Goal: Transaction & Acquisition: Book appointment/travel/reservation

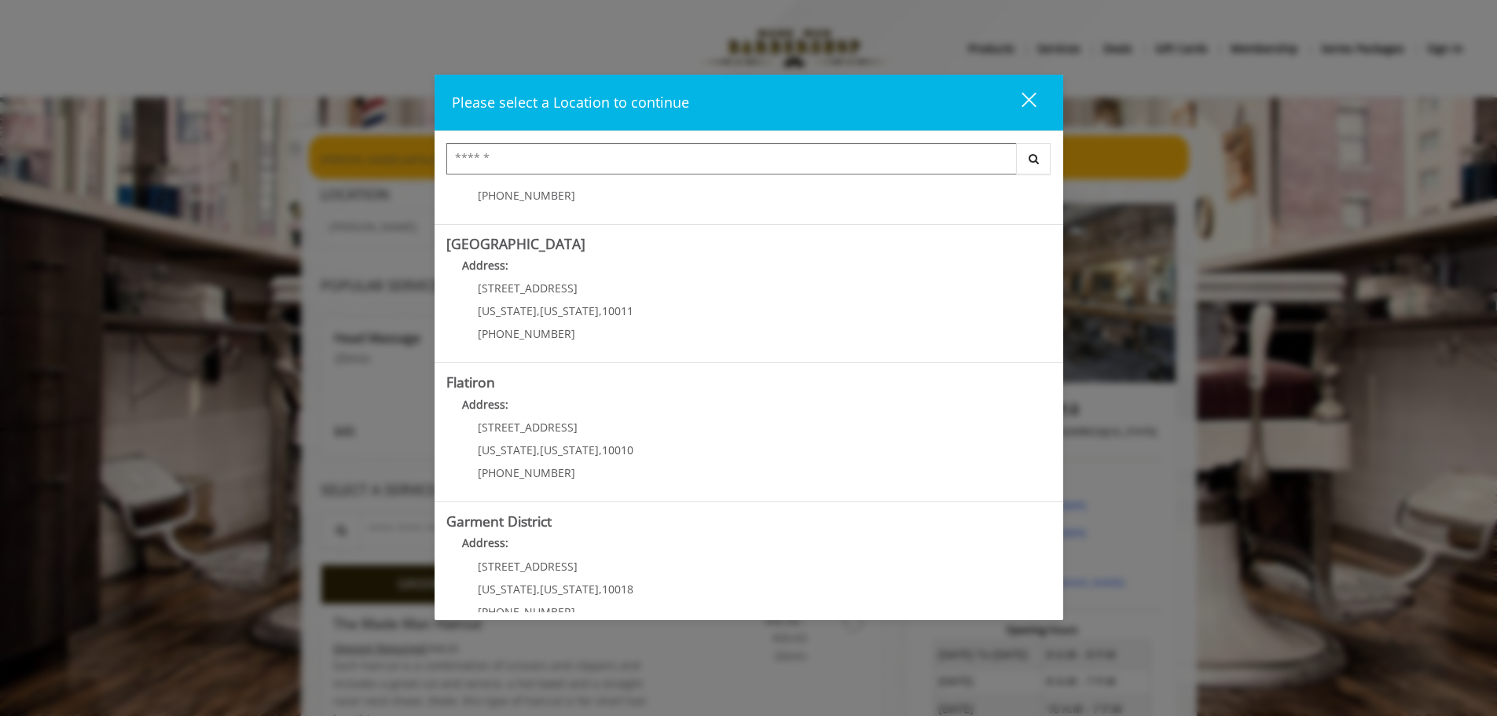
scroll to position [264, 0]
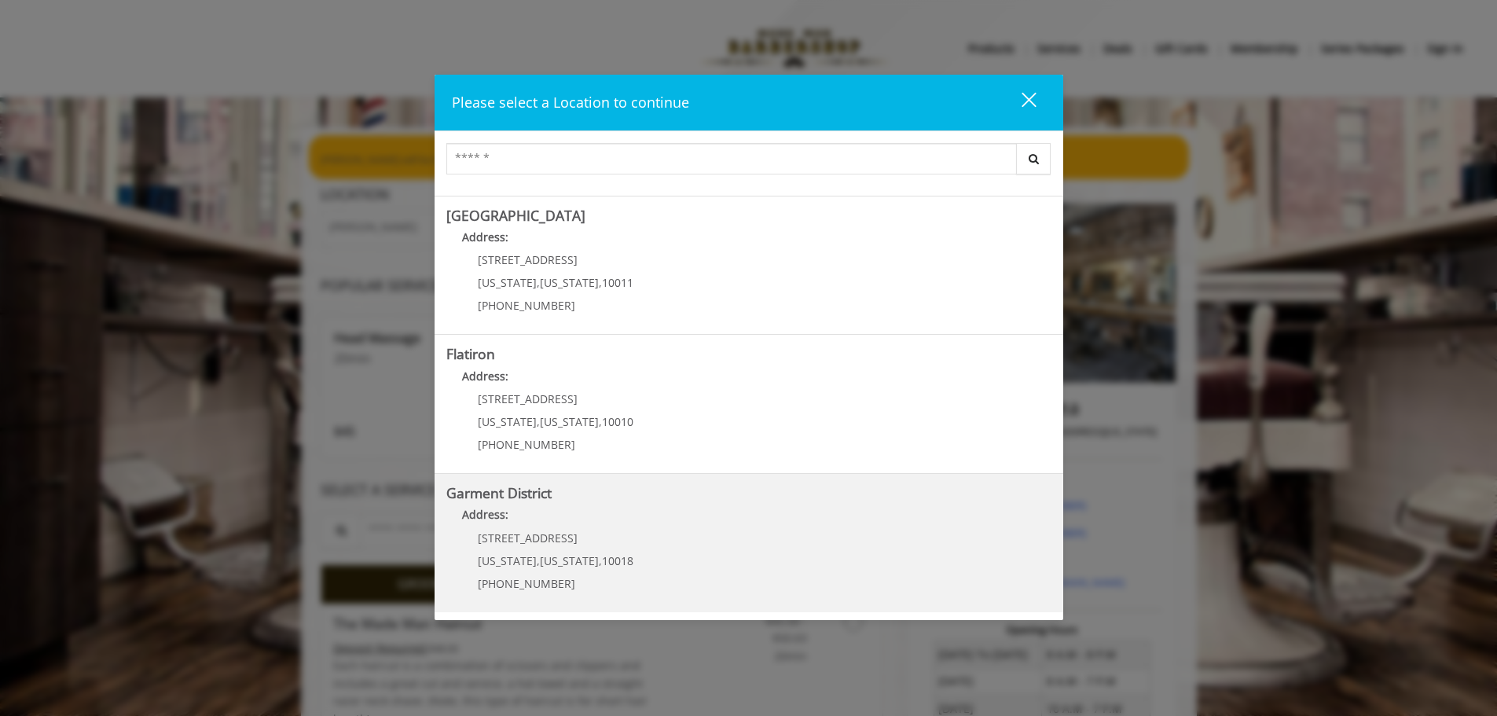
click at [522, 516] on District "Address:" at bounding box center [748, 518] width 605 height 25
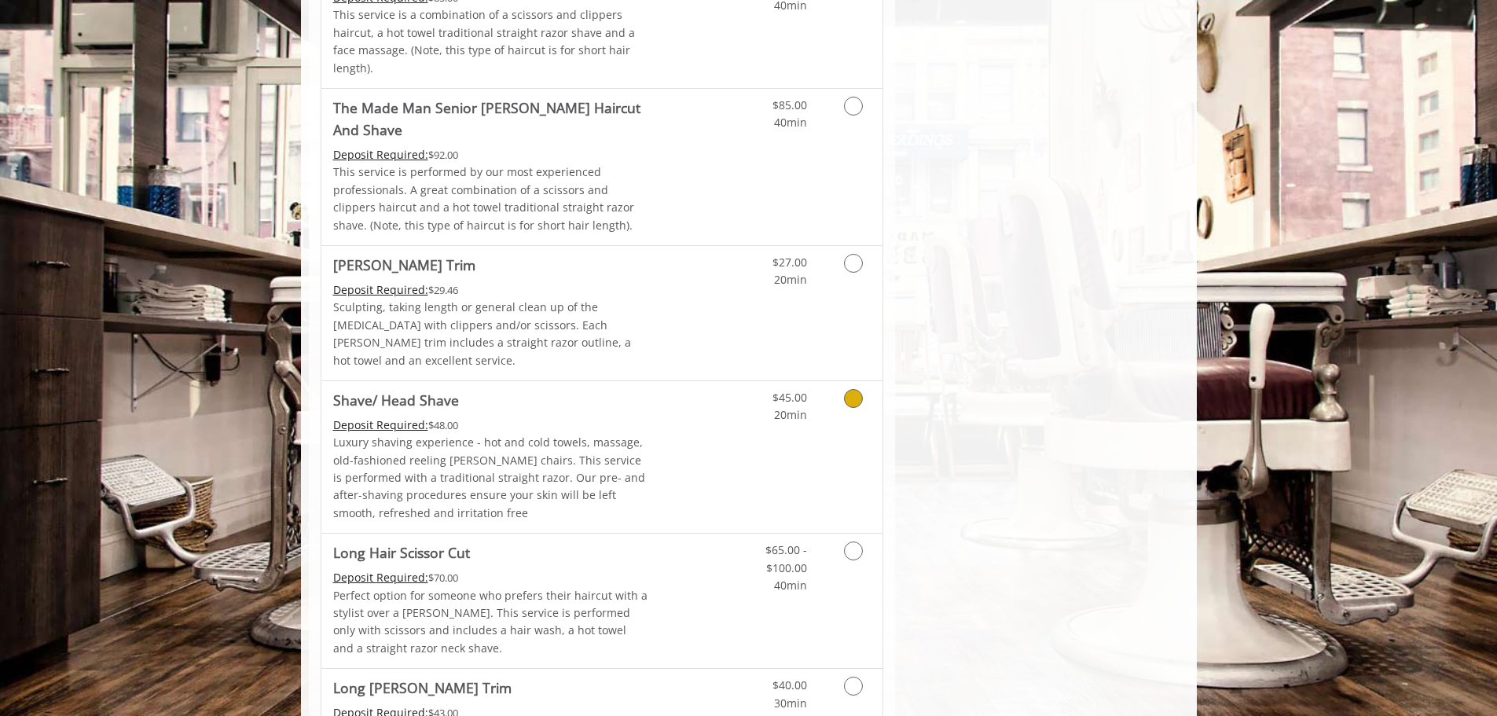
scroll to position [1572, 0]
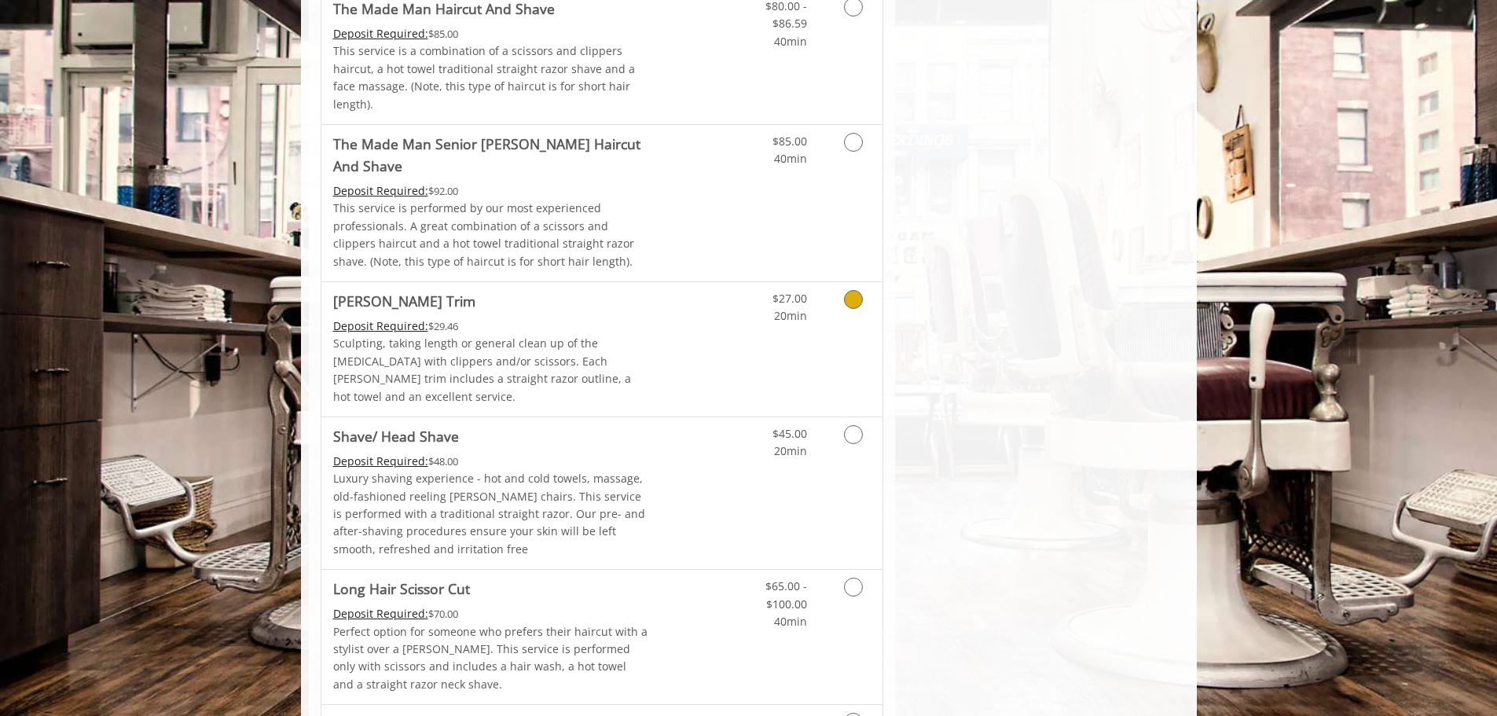
click at [577, 290] on span "Beard Trim" at bounding box center [491, 301] width 316 height 22
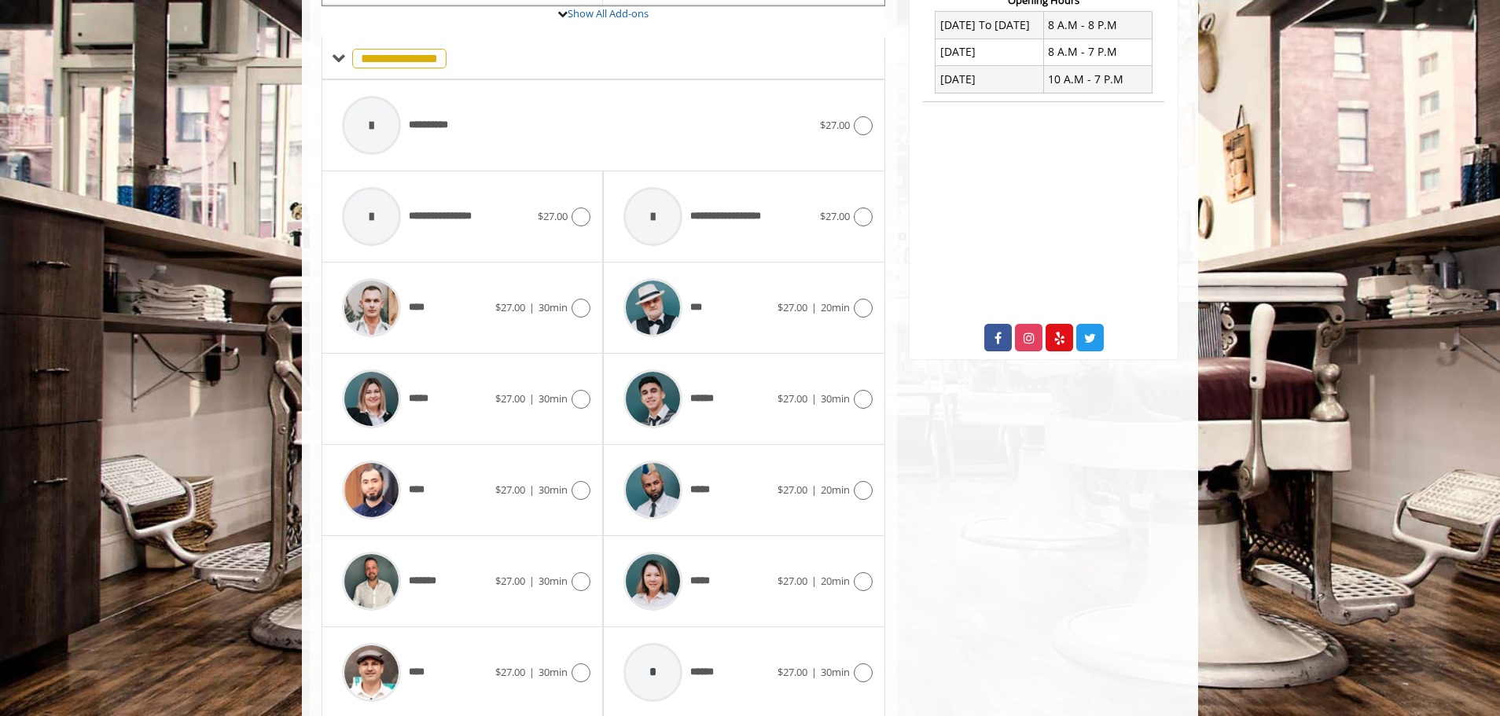
scroll to position [665, 0]
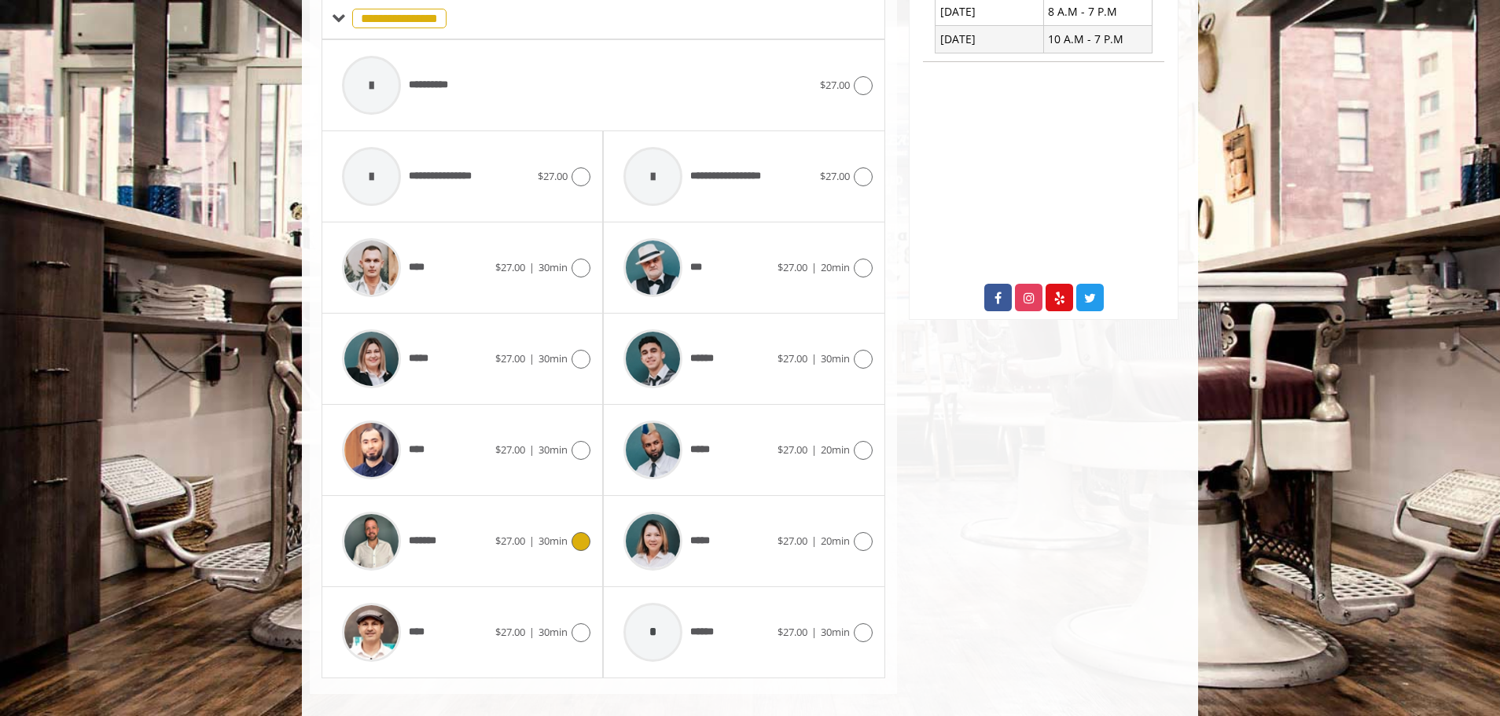
click at [376, 515] on img at bounding box center [371, 541] width 59 height 59
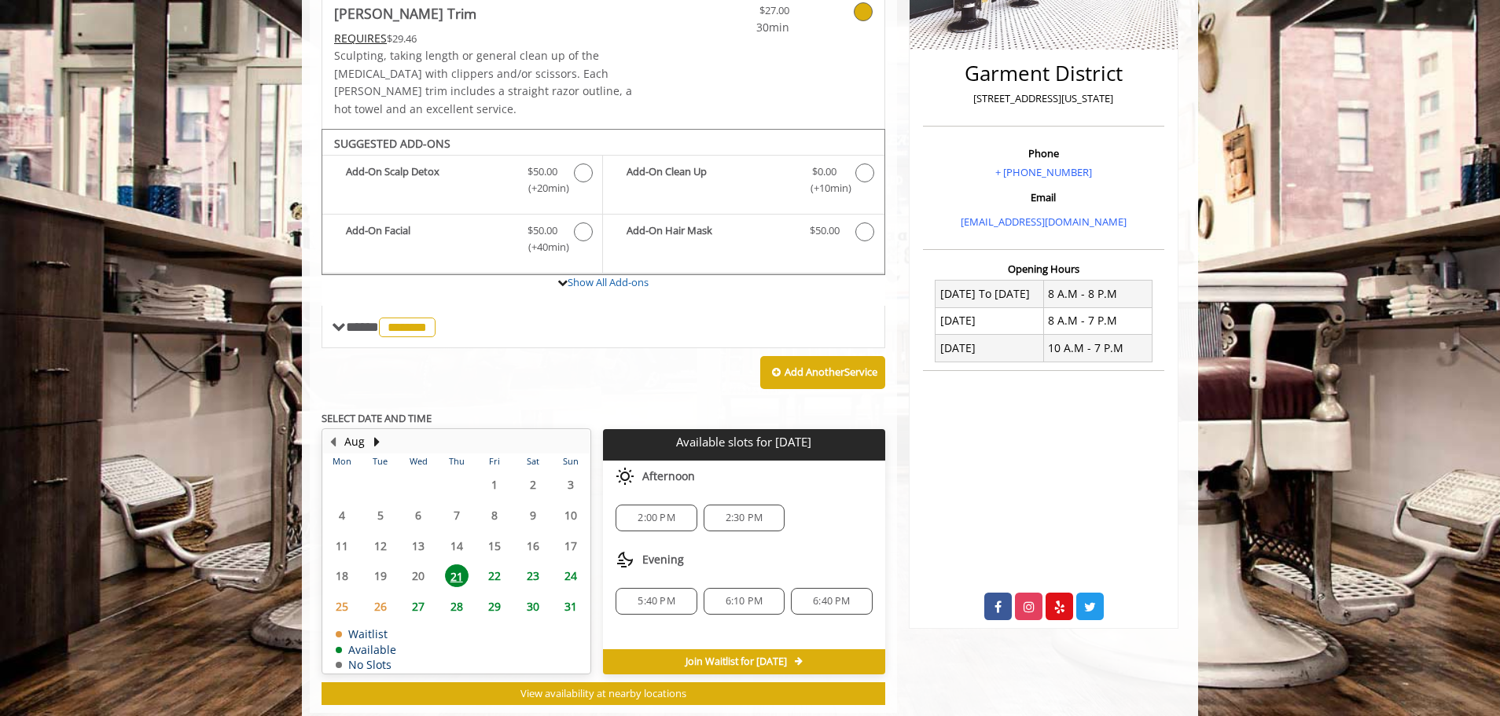
scroll to position [375, 0]
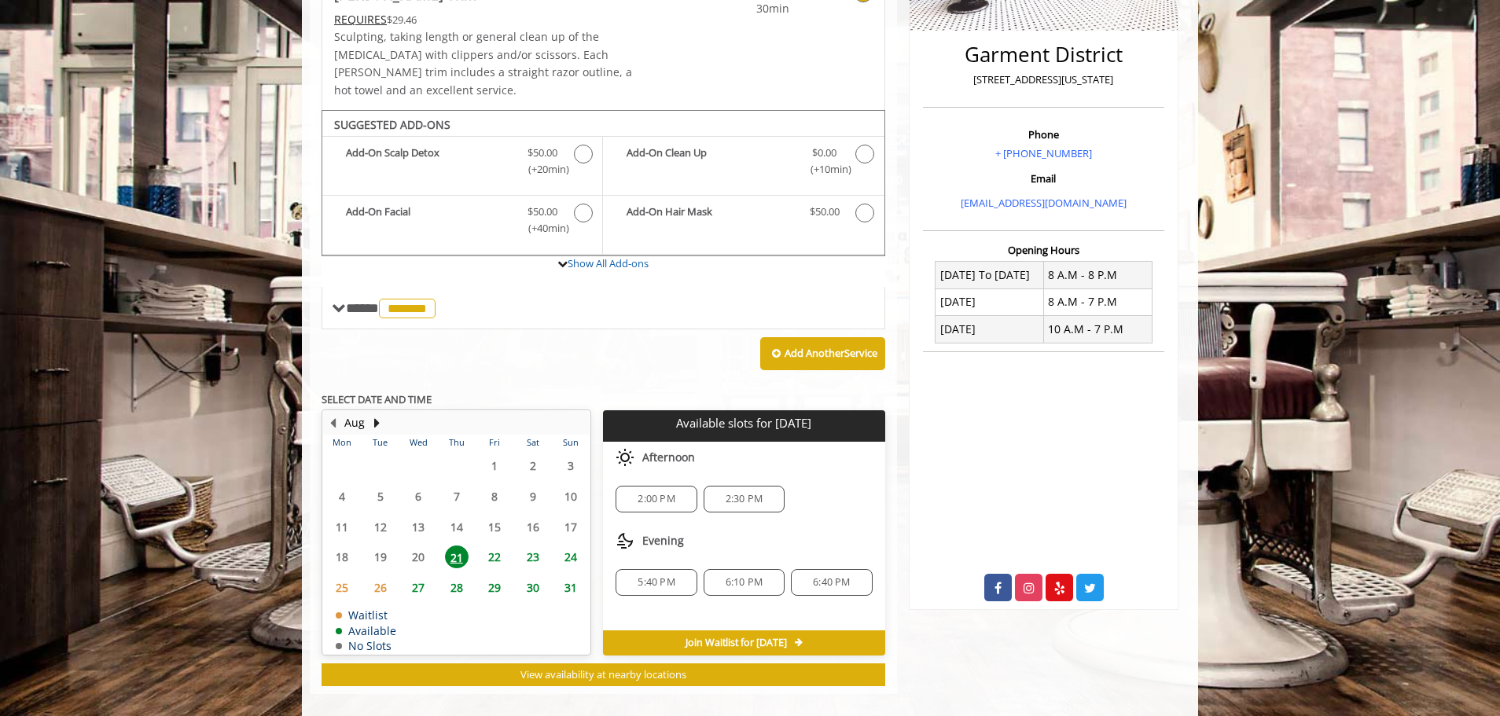
click at [487, 545] on span "22" at bounding box center [495, 556] width 24 height 23
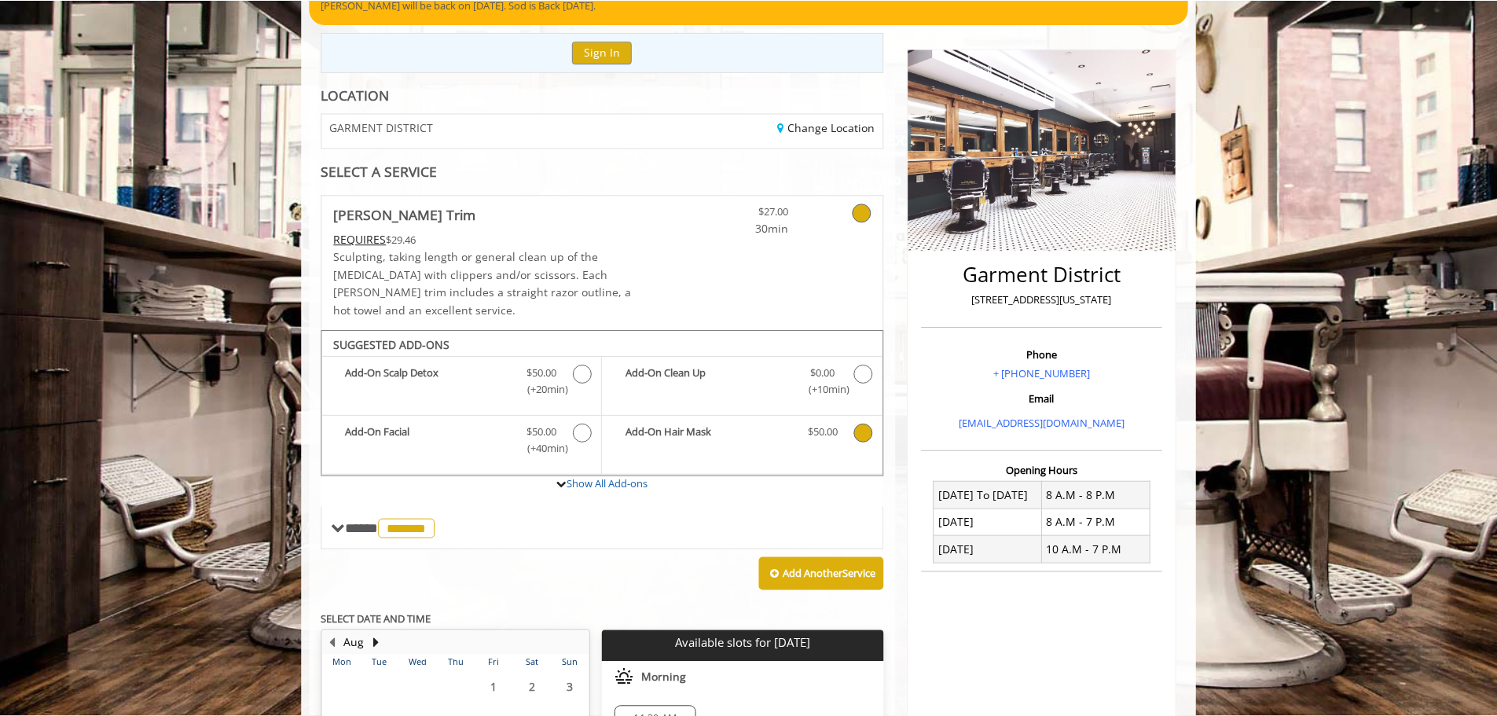
scroll to position [0, 0]
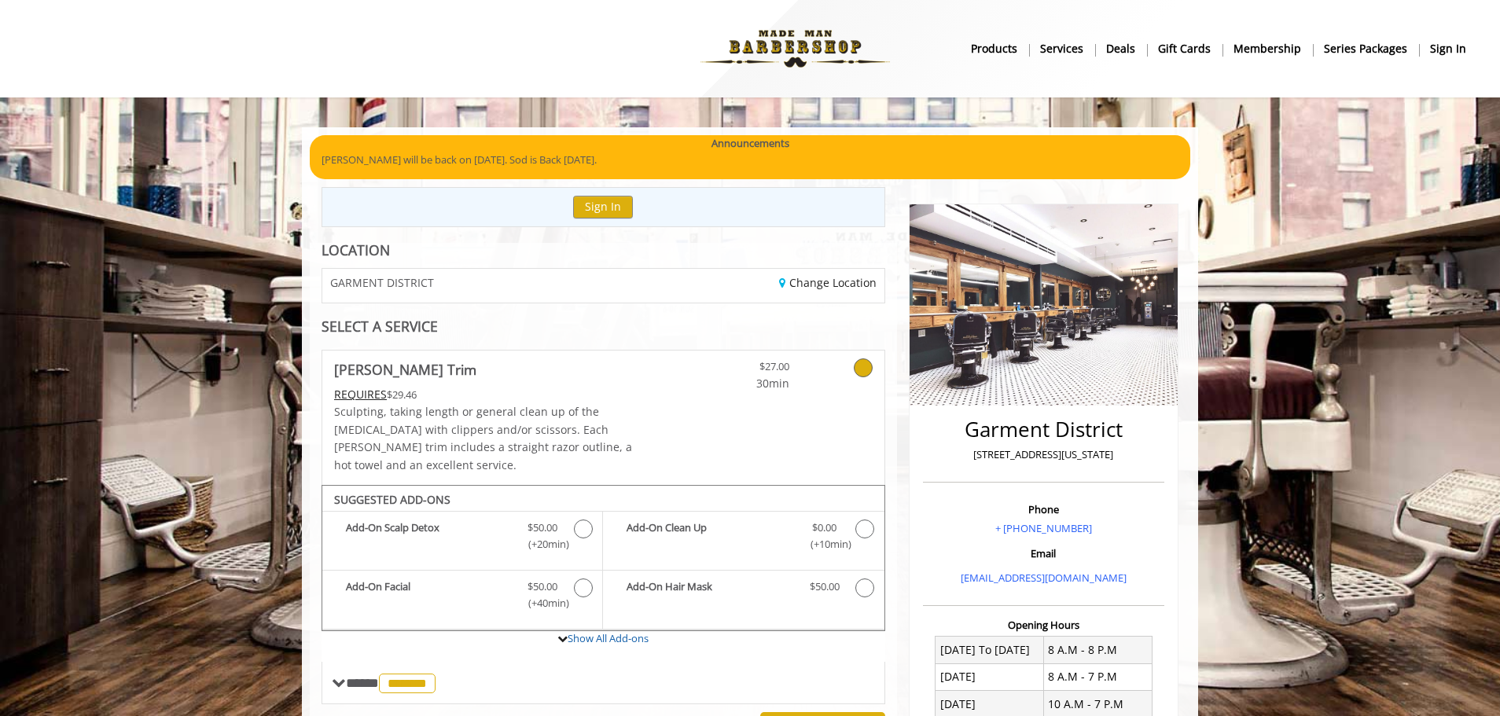
click at [1320, 340] on body "**********" at bounding box center [750, 621] width 1500 height 989
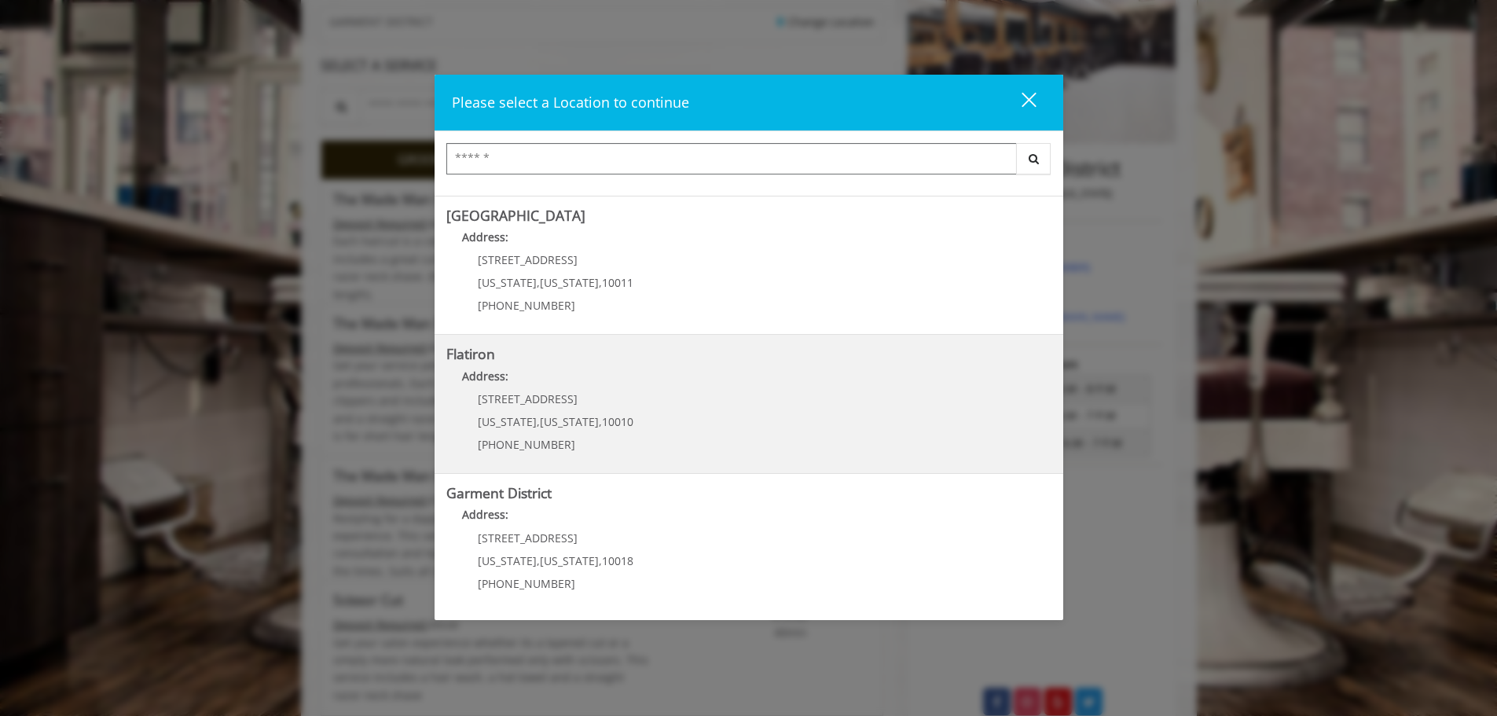
scroll to position [393, 0]
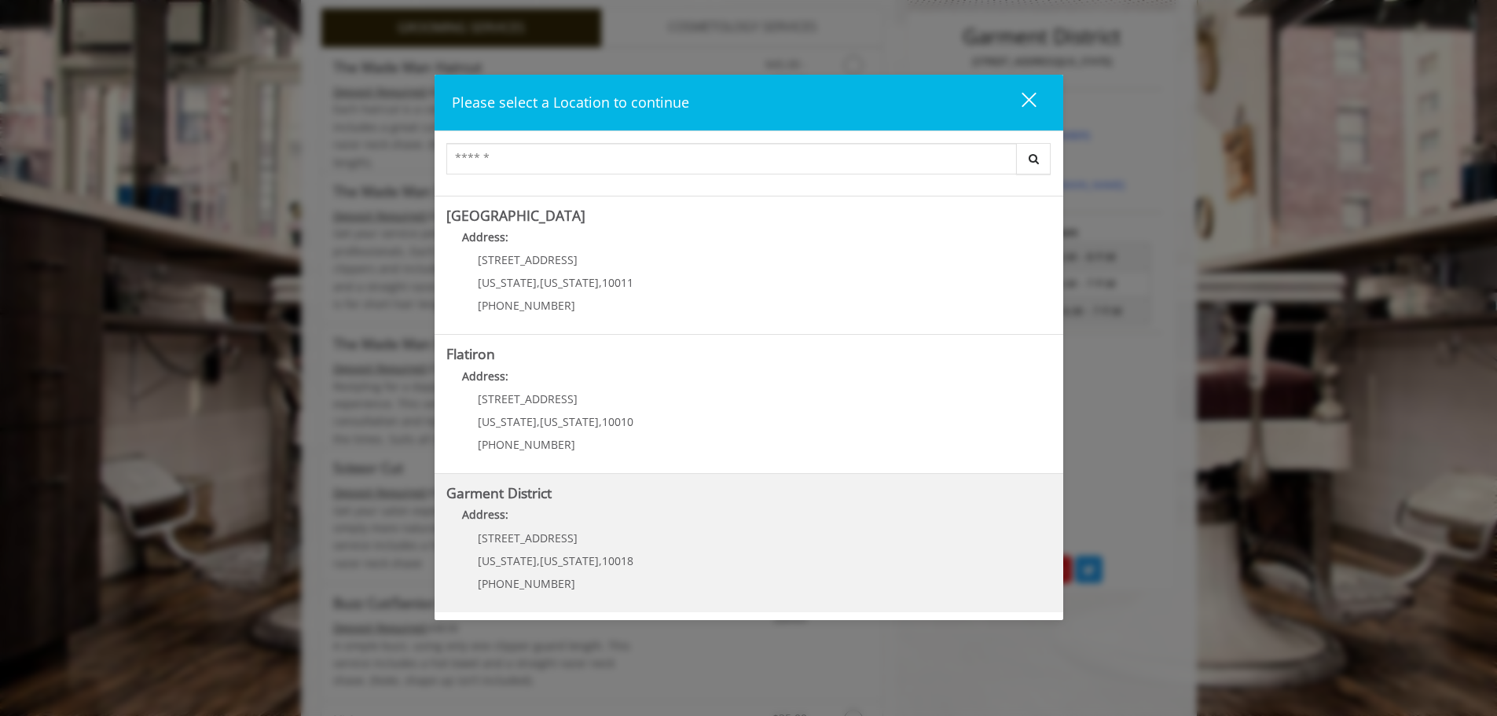
click at [589, 519] on District "Address:" at bounding box center [748, 518] width 605 height 25
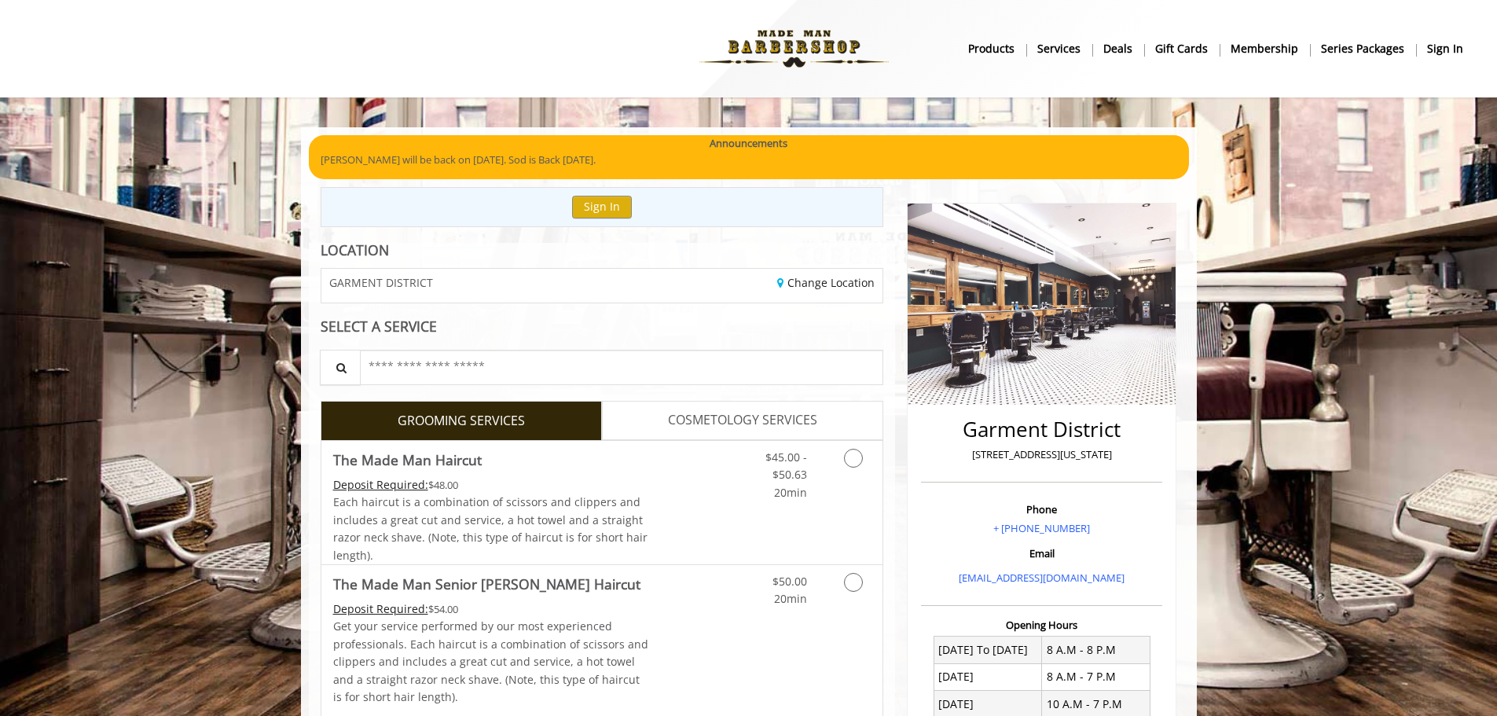
click at [768, 421] on span "COSMETOLOGY SERVICES" at bounding box center [742, 420] width 149 height 20
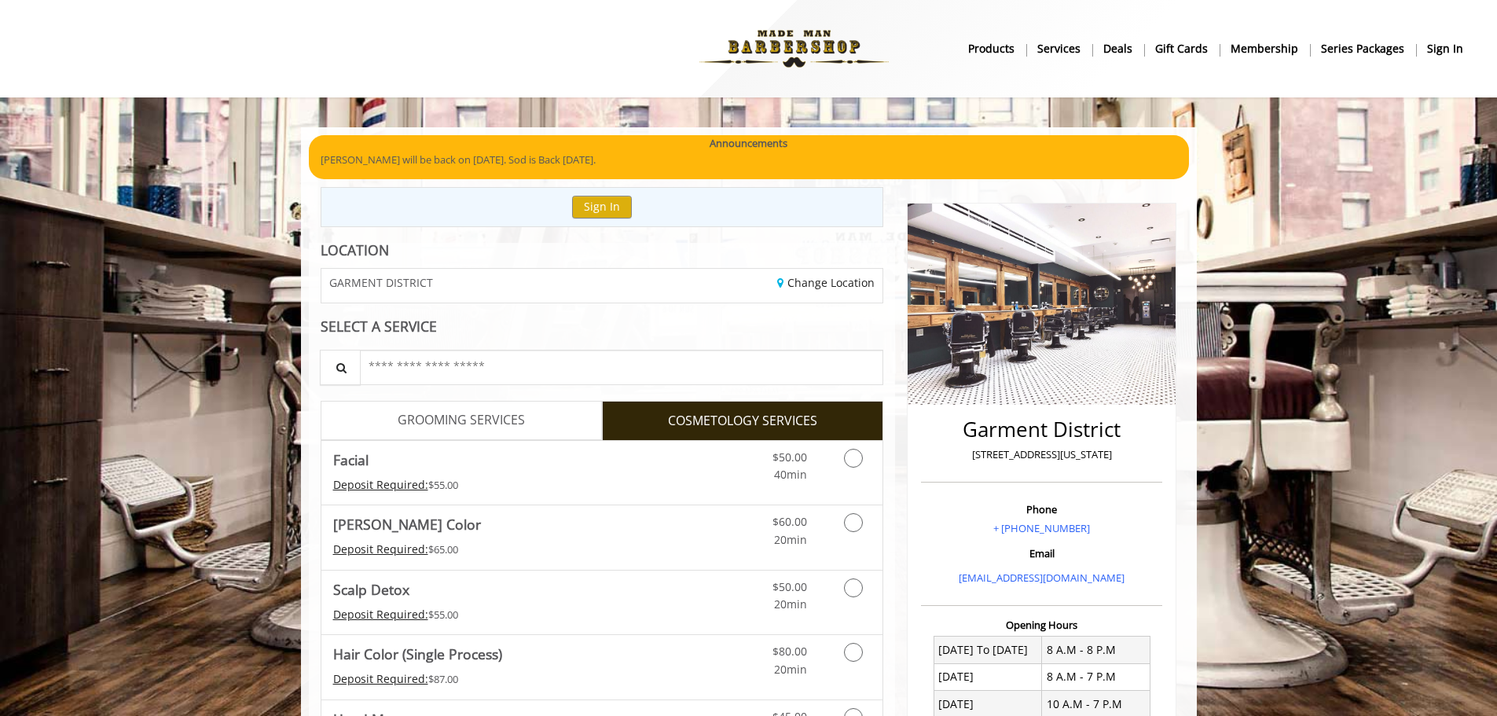
click at [1127, 50] on b "Deals" at bounding box center [1118, 48] width 29 height 17
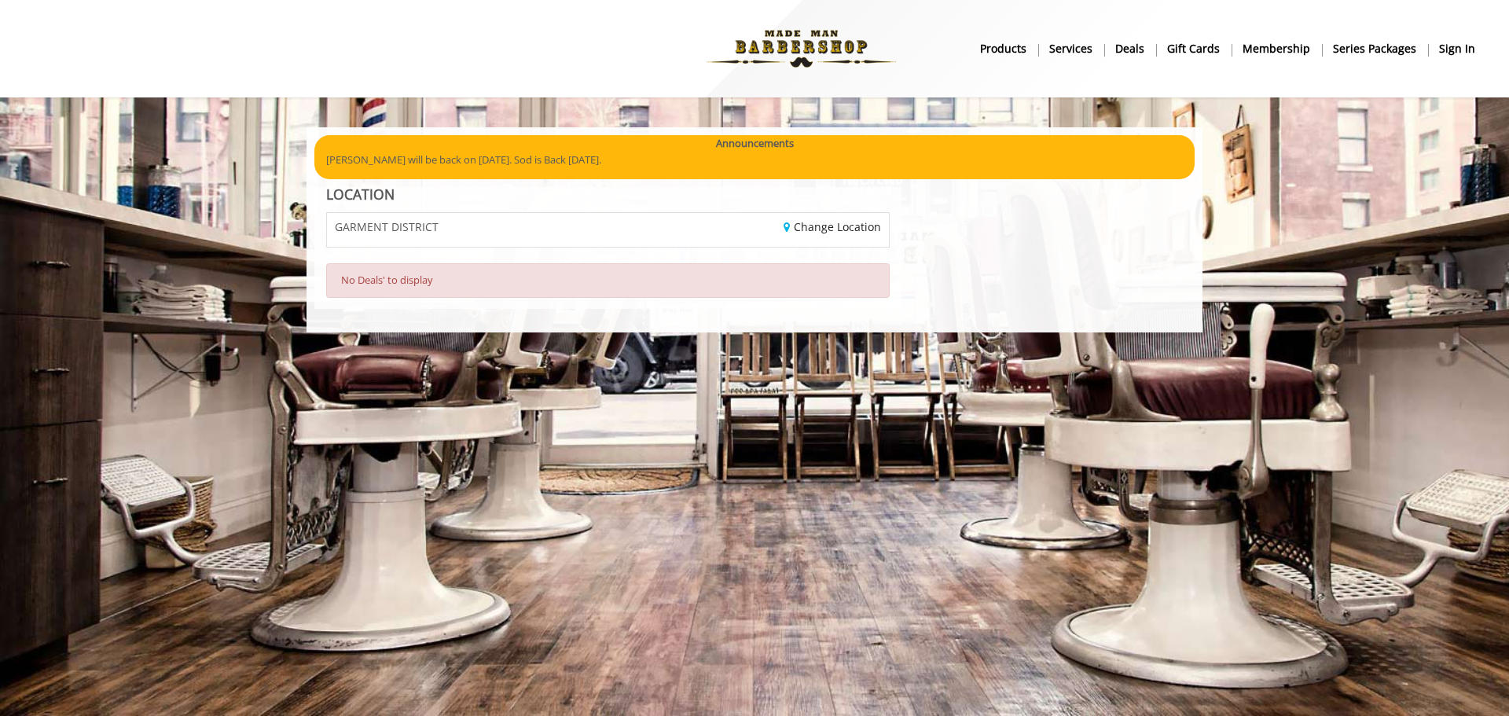
click at [1018, 51] on b "products" at bounding box center [1003, 48] width 46 height 17
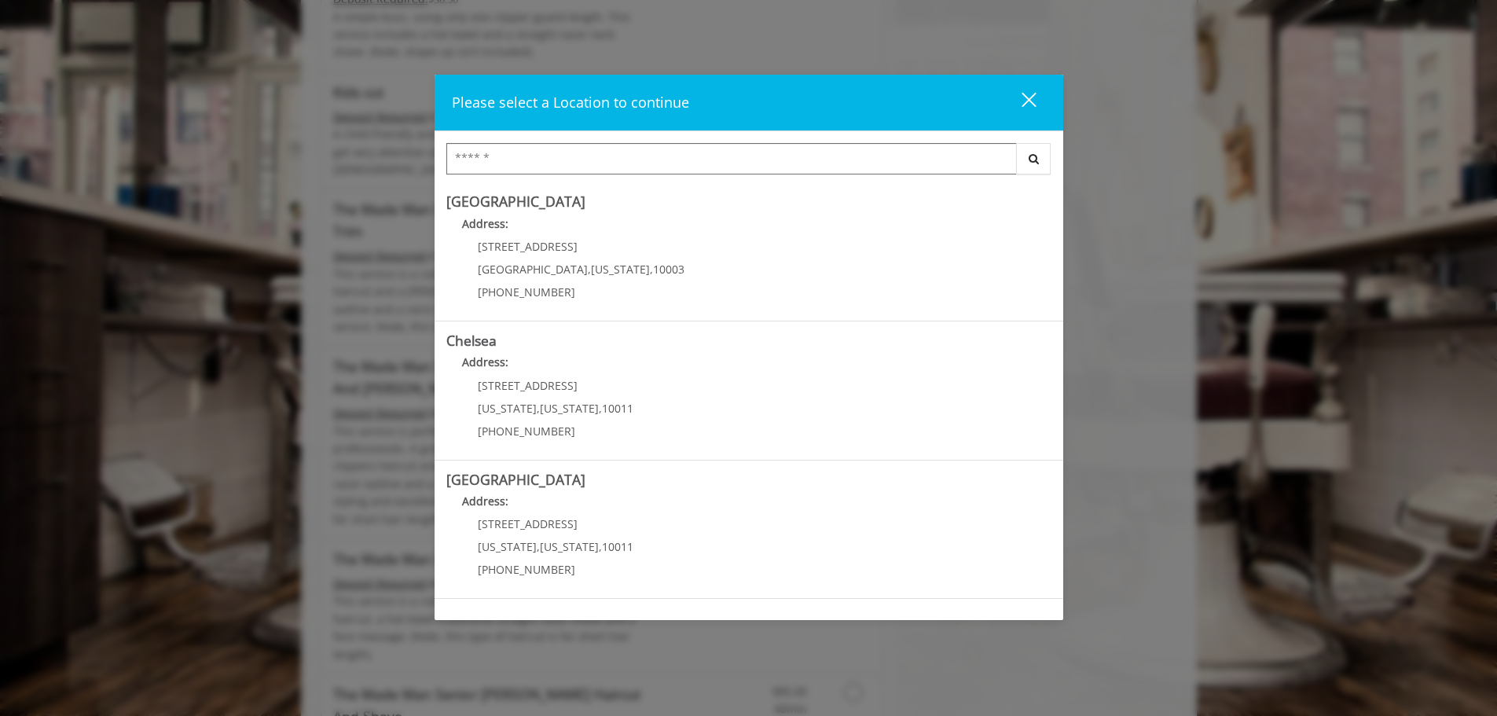
scroll to position [264, 0]
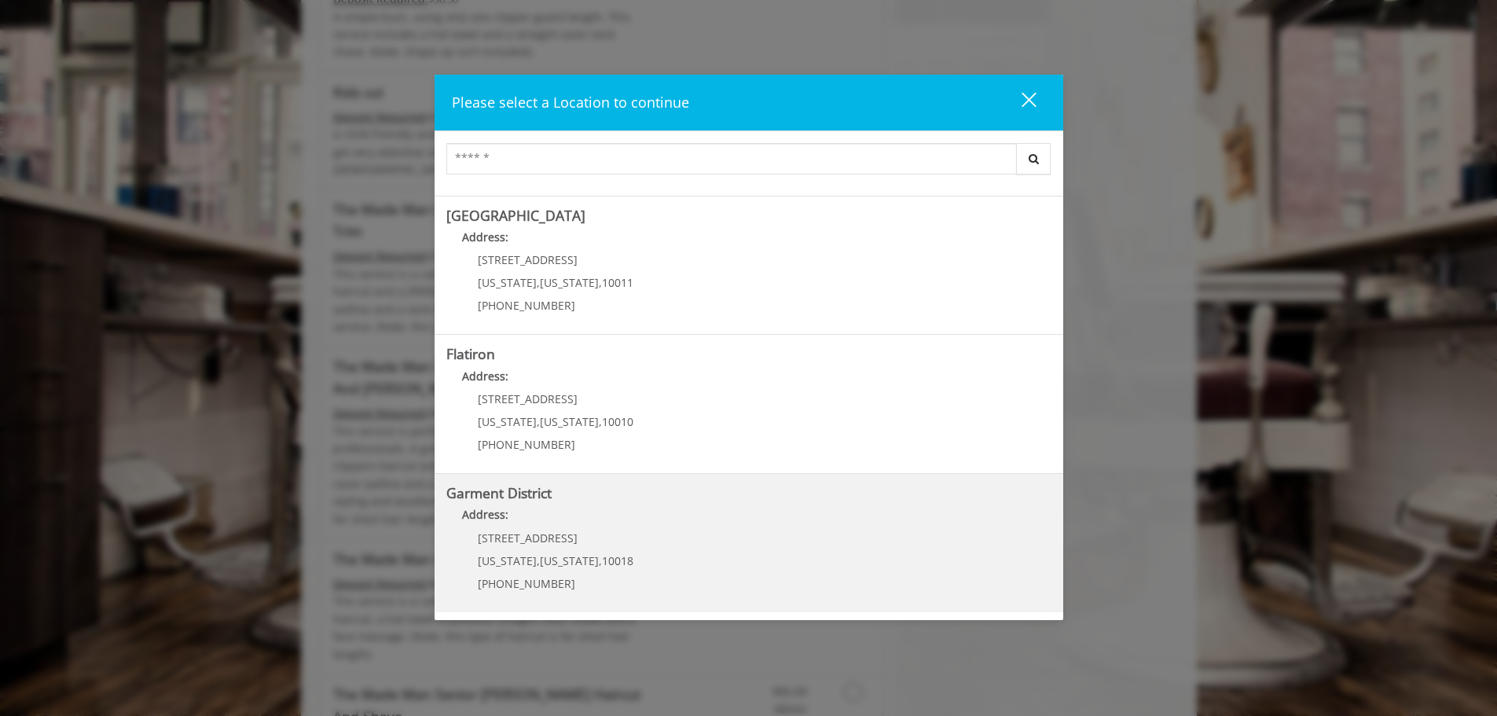
click at [508, 509] on District "Address:" at bounding box center [748, 518] width 605 height 25
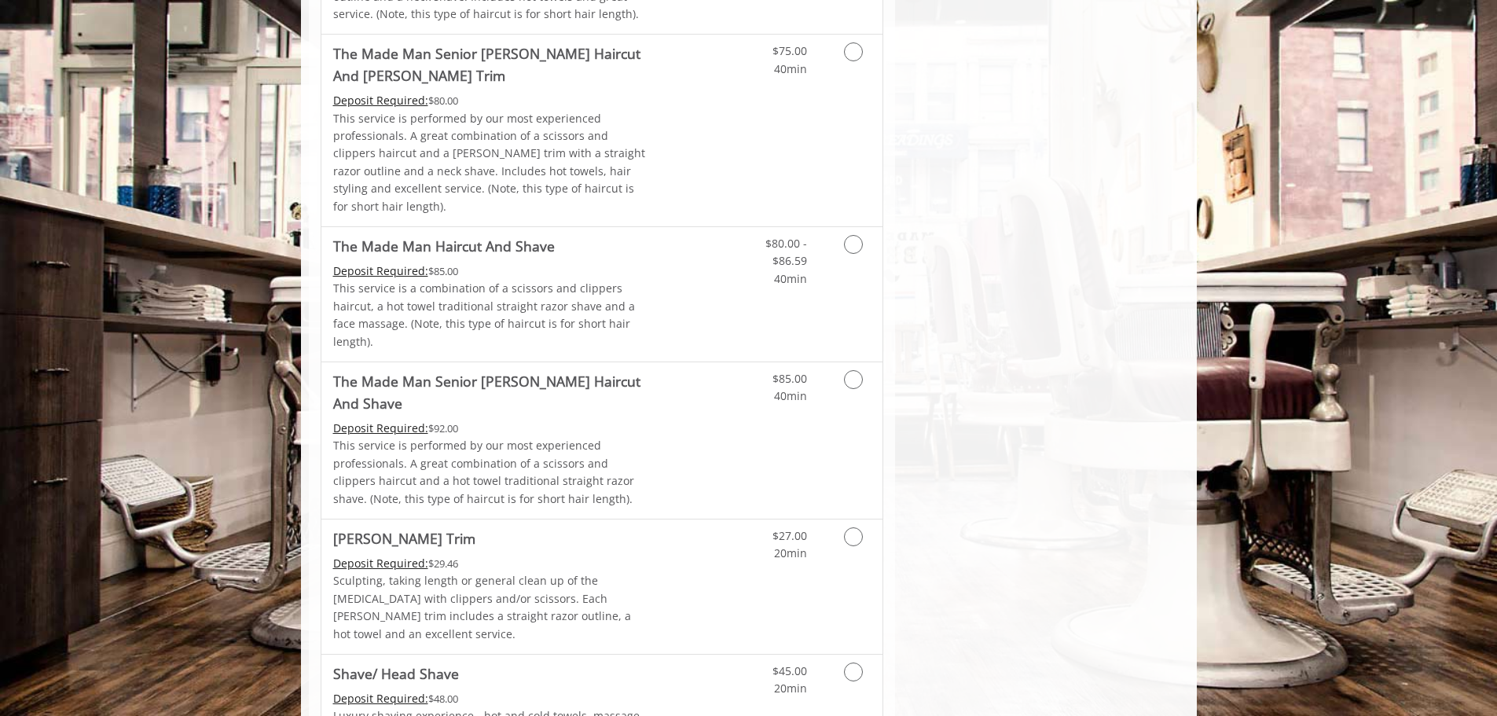
scroll to position [1336, 0]
click at [751, 518] on link "$27.00 20min" at bounding box center [774, 539] width 65 height 43
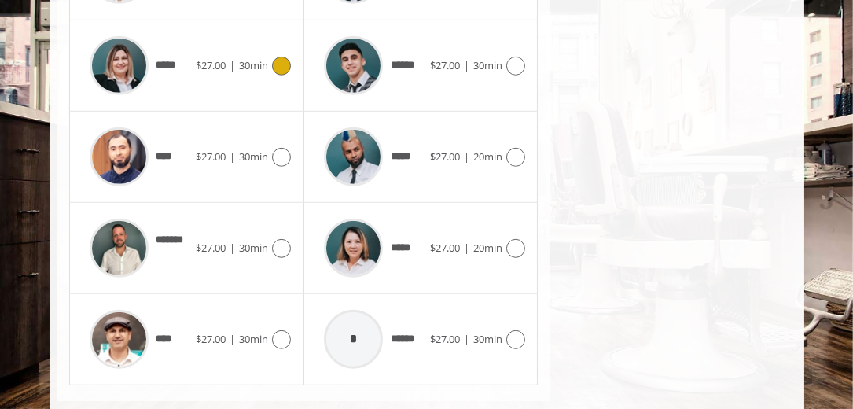
scroll to position [969, 0]
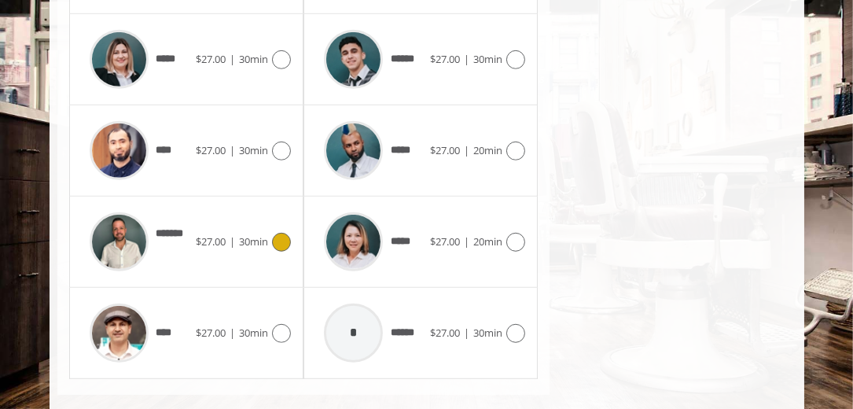
click at [114, 212] on img at bounding box center [119, 241] width 59 height 59
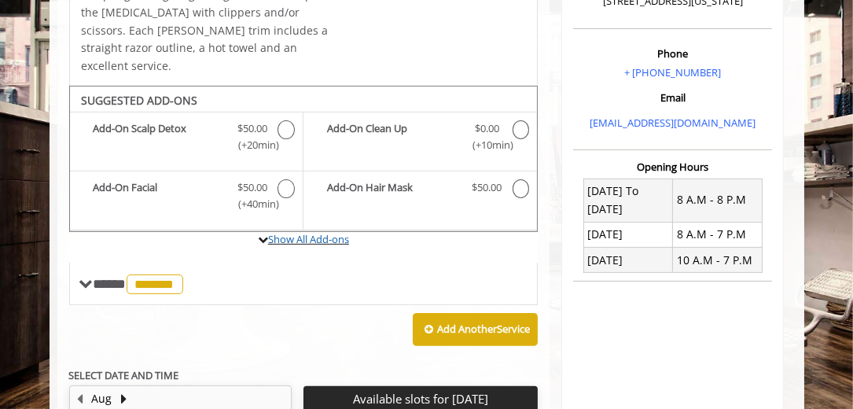
scroll to position [681, 0]
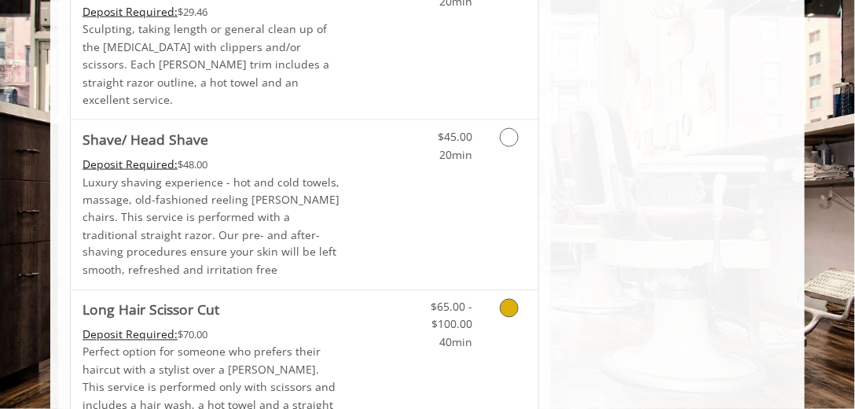
scroll to position [1833, 0]
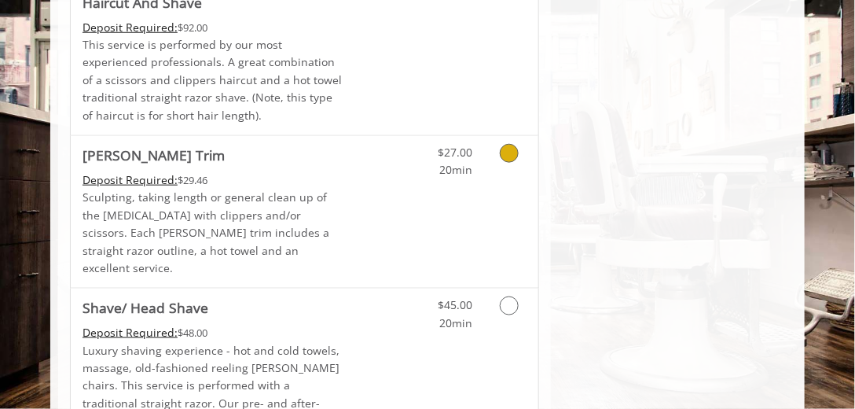
click at [510, 144] on icon "Grooming services" at bounding box center [509, 153] width 19 height 19
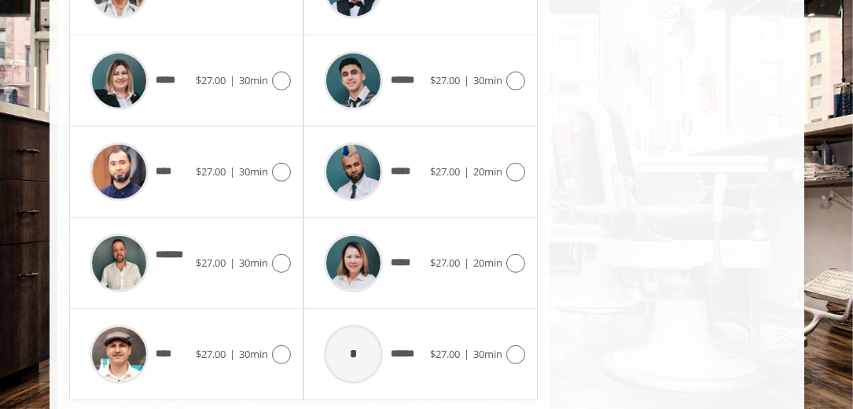
scroll to position [969, 0]
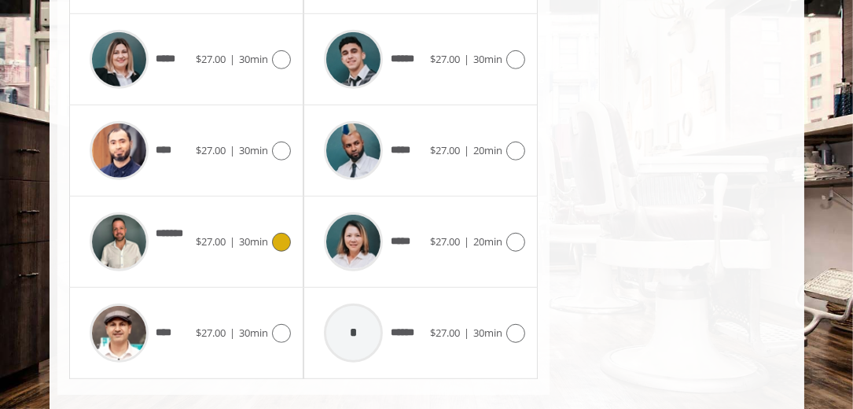
click at [119, 220] on img at bounding box center [119, 241] width 59 height 59
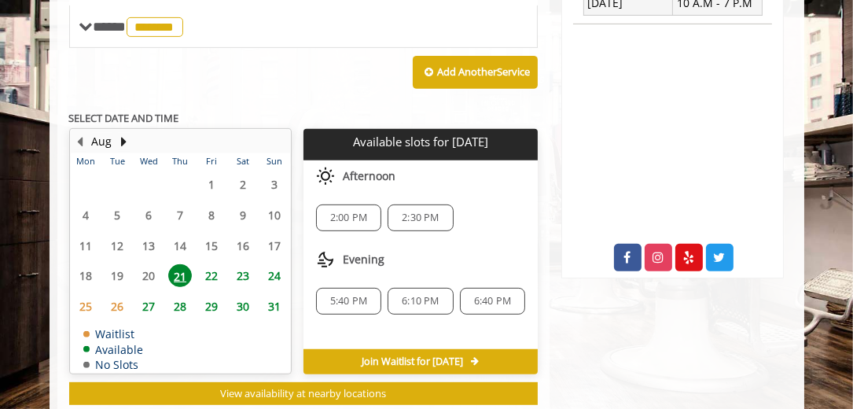
scroll to position [681, 0]
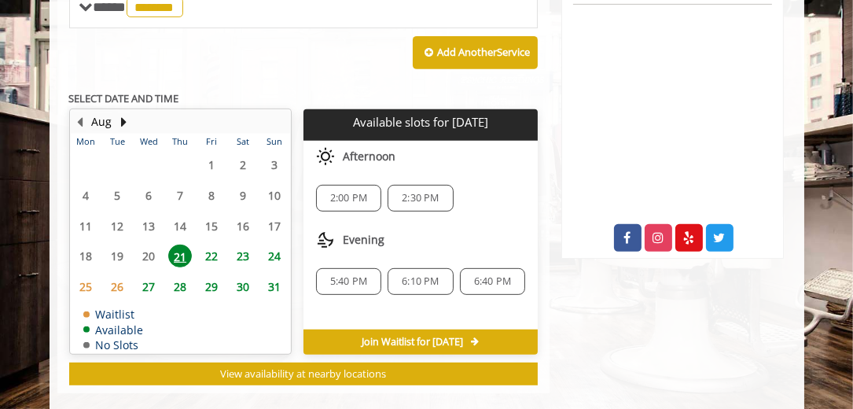
click at [210, 244] on span "22" at bounding box center [212, 255] width 24 height 23
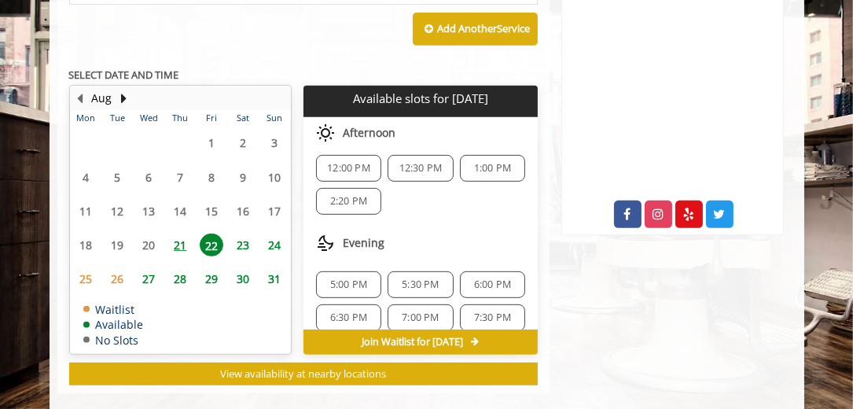
scroll to position [45, 0]
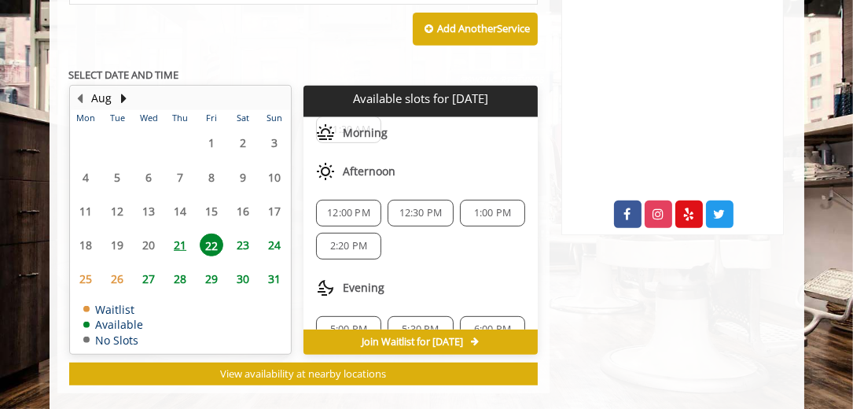
click at [239, 233] on span "23" at bounding box center [243, 244] width 24 height 23
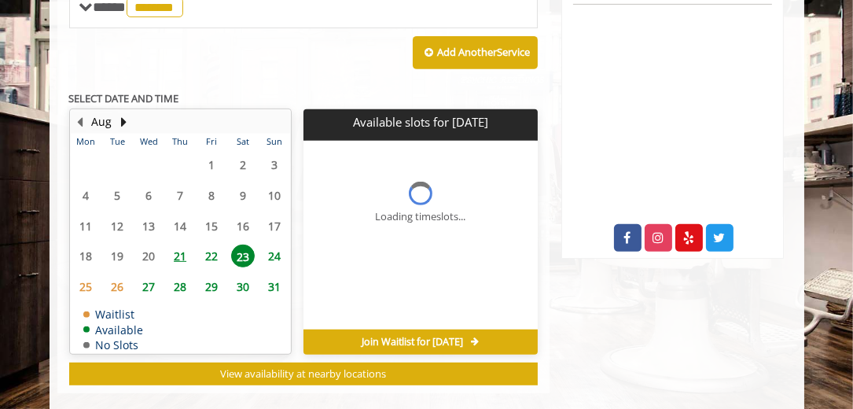
scroll to position [704, 0]
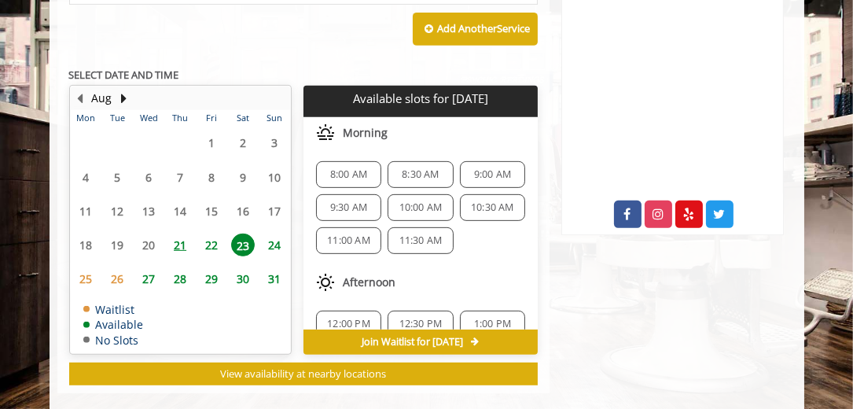
click at [216, 233] on span "22" at bounding box center [212, 244] width 24 height 23
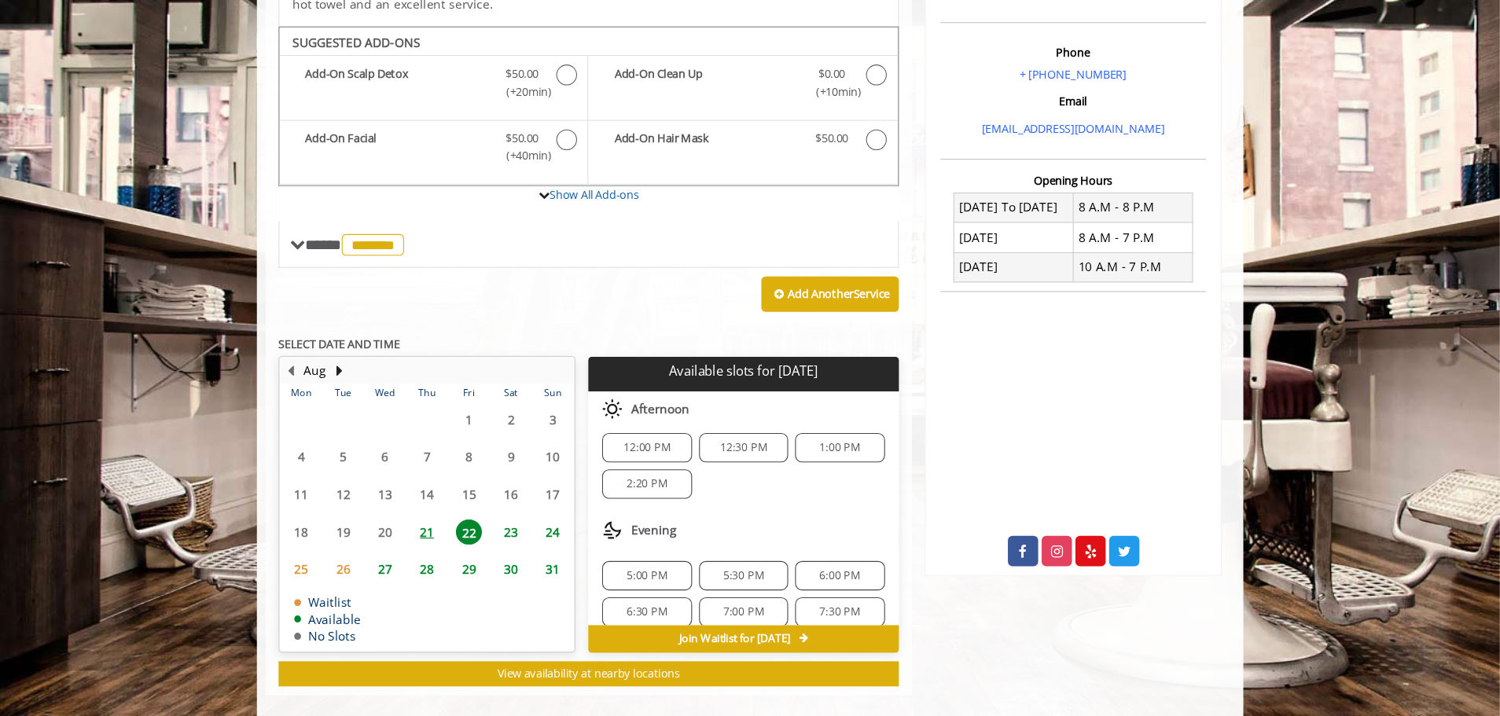
scroll to position [90, 0]
